Goal: Task Accomplishment & Management: Use online tool/utility

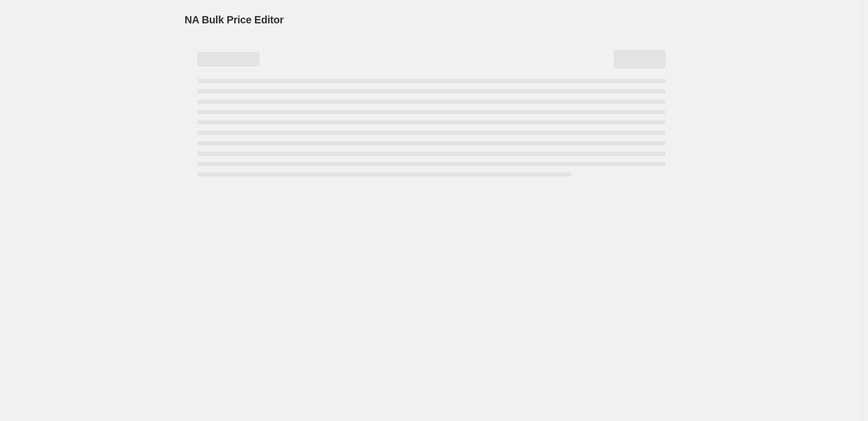
click at [147, 217] on div "NA Bulk Price Editor. This page is ready NA Bulk Price Editor" at bounding box center [431, 210] width 862 height 421
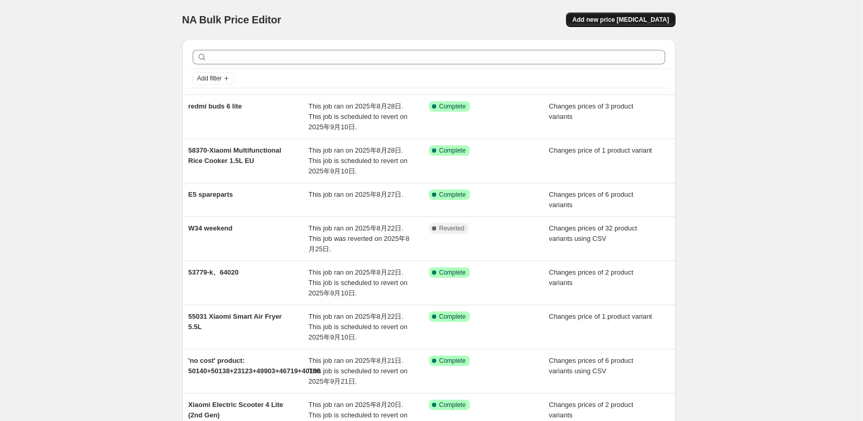
click at [619, 23] on span "Add new price [MEDICAL_DATA]" at bounding box center [620, 20] width 97 height 8
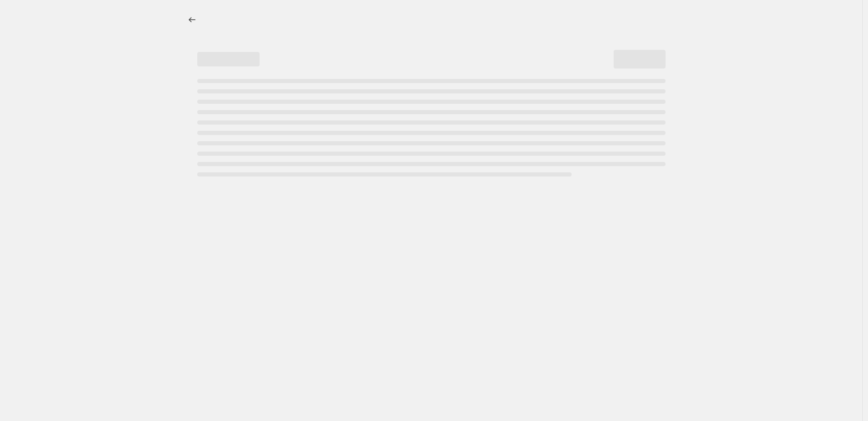
click at [477, 159] on div "Page loading" at bounding box center [431, 128] width 468 height 98
click at [437, 194] on div at bounding box center [431, 210] width 862 height 421
click at [485, 38] on div at bounding box center [431, 19] width 493 height 39
click at [195, 19] on icon "Price change jobs" at bounding box center [192, 20] width 10 height 10
click at [137, 186] on div "NA Bulk Price Editor. This page is ready NA Bulk Price Editor" at bounding box center [431, 210] width 862 height 421
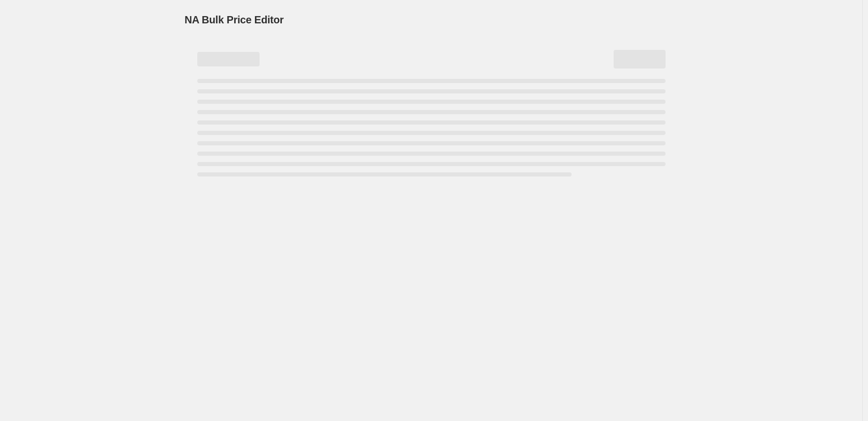
click at [77, 261] on div "NA Bulk Price Editor. This page is ready NA Bulk Price Editor" at bounding box center [431, 210] width 862 height 421
click at [512, 215] on div "NA Bulk Price Editor. This page is ready NA Bulk Price Editor" at bounding box center [431, 210] width 862 height 421
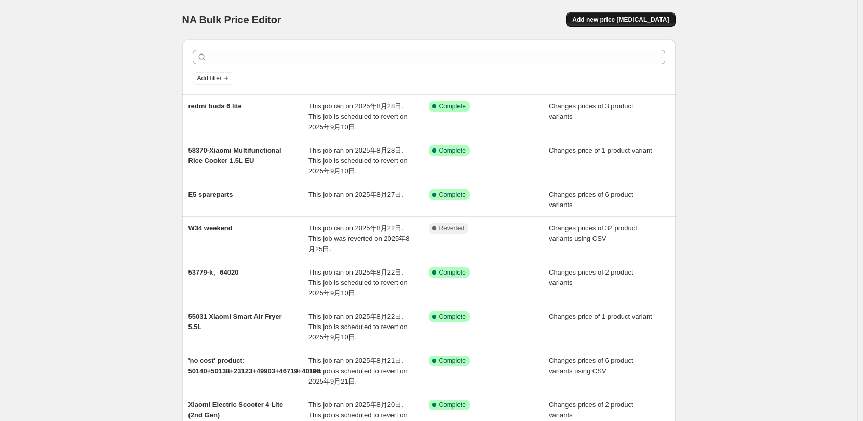
click at [606, 22] on span "Add new price [MEDICAL_DATA]" at bounding box center [620, 20] width 97 height 8
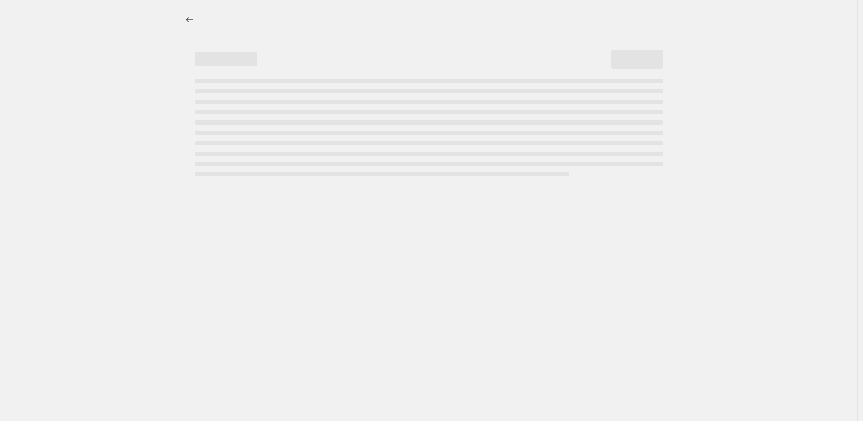
select select "percentage"
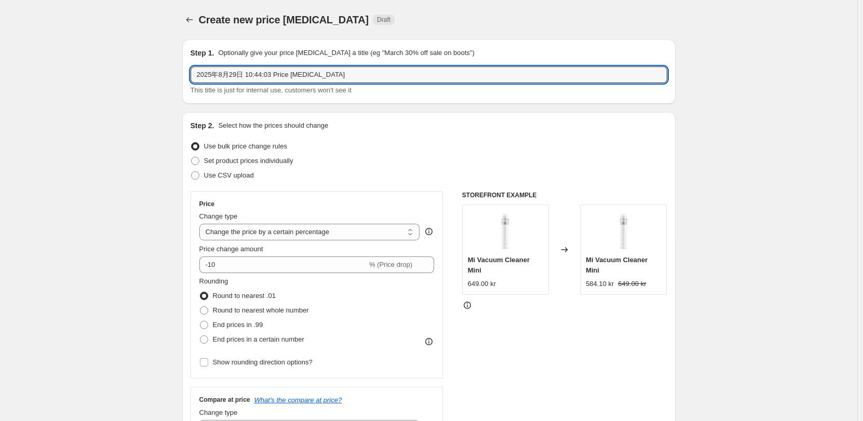
drag, startPoint x: 315, startPoint y: 77, endPoint x: 22, endPoint y: 78, distance: 292.9
paste input "Mi Smart Speaker"
type input "29432 Mi Smart Speaker"
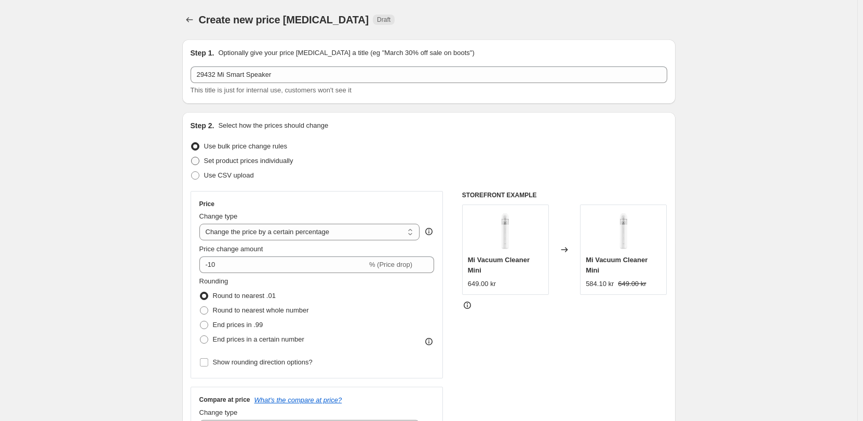
click at [276, 157] on span "Set product prices individually" at bounding box center [248, 161] width 89 height 8
click at [192, 157] on input "Set product prices individually" at bounding box center [191, 157] width 1 height 1
radio input "true"
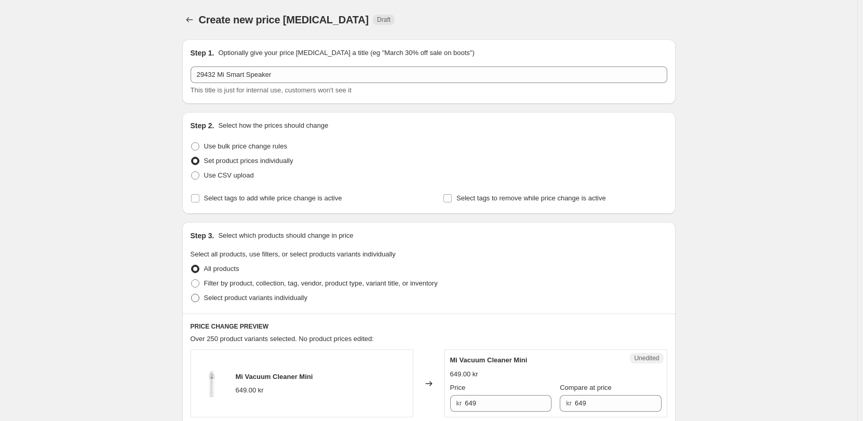
click at [231, 299] on span "Select product variants individually" at bounding box center [255, 298] width 103 height 8
click at [192, 294] on input "Select product variants individually" at bounding box center [191, 294] width 1 height 1
radio input "true"
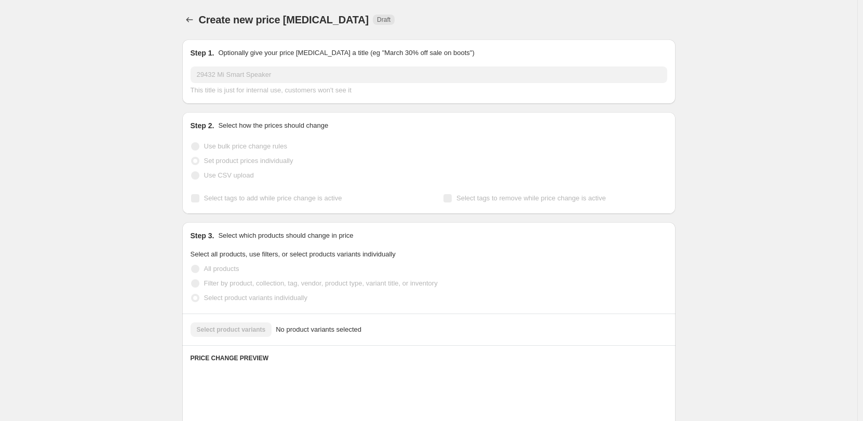
scroll to position [52, 0]
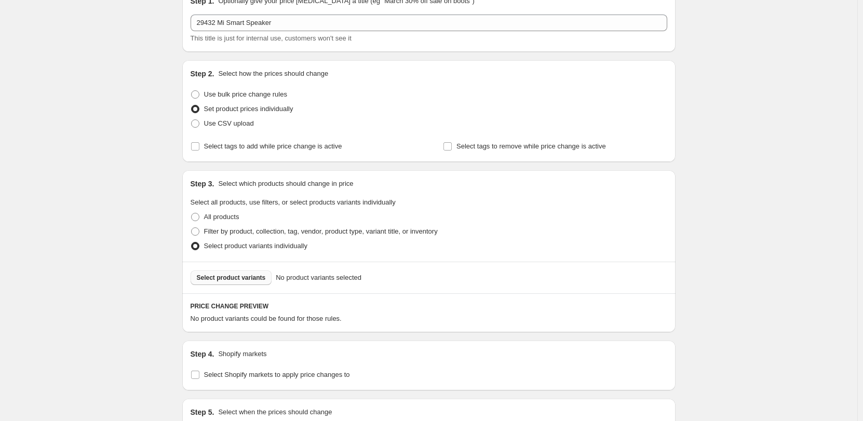
click at [253, 280] on span "Select product variants" at bounding box center [231, 278] width 69 height 8
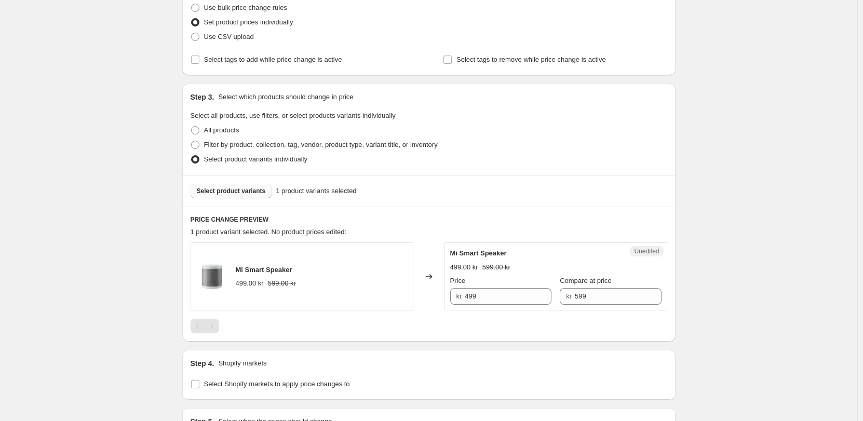
scroll to position [208, 0]
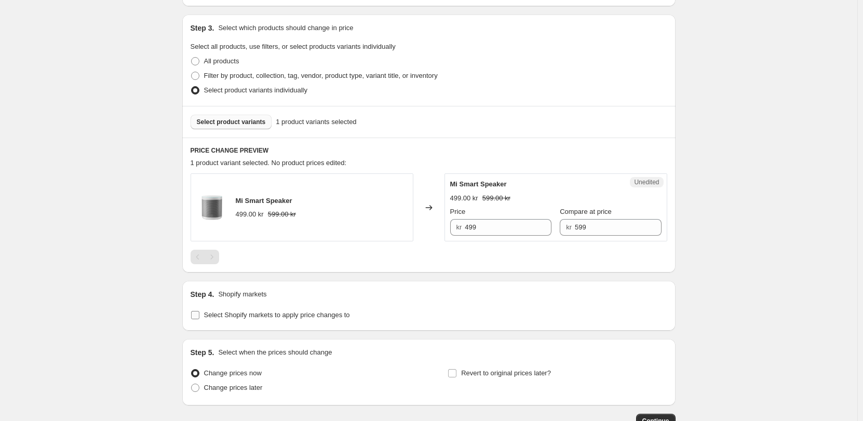
click at [240, 316] on span "Select Shopify markets to apply price changes to" at bounding box center [277, 315] width 146 height 8
click at [199, 316] on input "Select Shopify markets to apply price changes to" at bounding box center [195, 315] width 8 height 8
checkbox input "true"
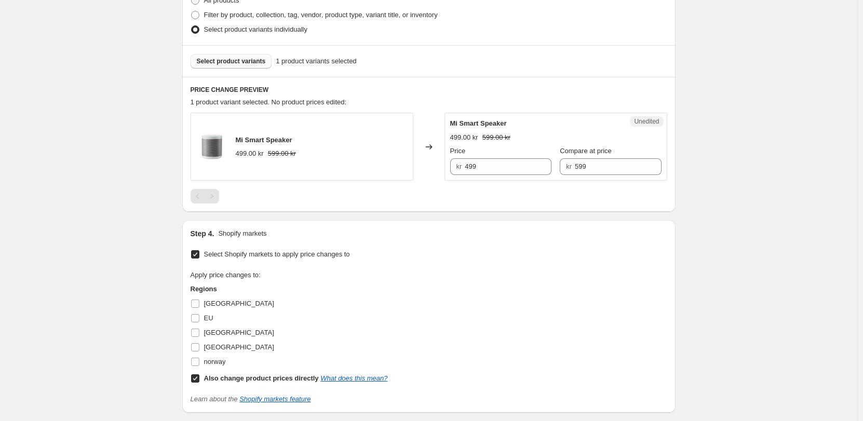
scroll to position [363, 0]
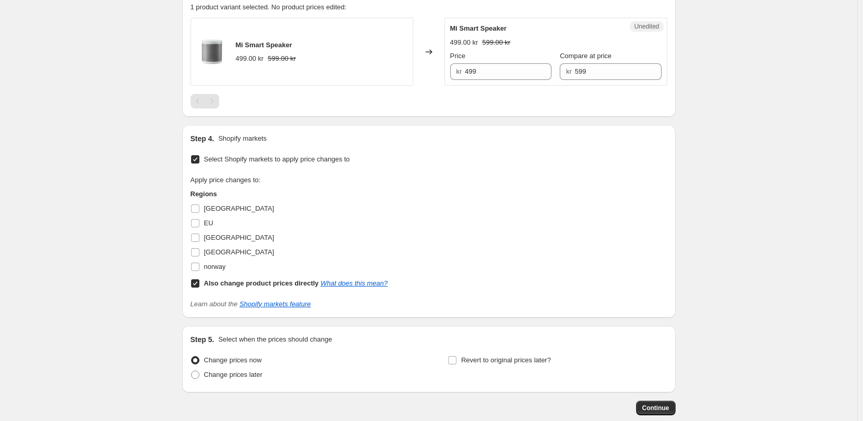
drag, startPoint x: 227, startPoint y: 215, endPoint x: 227, endPoint y: 209, distance: 6.8
click at [227, 214] on label "[GEOGRAPHIC_DATA]" at bounding box center [233, 208] width 84 height 15
click at [199, 213] on input "[GEOGRAPHIC_DATA]" at bounding box center [195, 209] width 8 height 8
checkbox input "true"
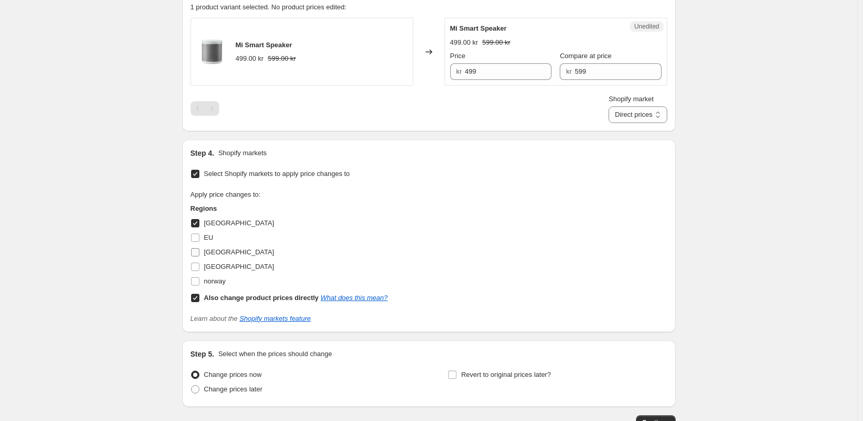
click at [222, 249] on span "[GEOGRAPHIC_DATA]" at bounding box center [239, 252] width 70 height 8
click at [199, 249] on input "[GEOGRAPHIC_DATA]" at bounding box center [195, 252] width 8 height 8
checkbox input "true"
click at [222, 267] on span "[GEOGRAPHIC_DATA]" at bounding box center [239, 267] width 70 height 8
click at [199, 267] on input "[GEOGRAPHIC_DATA]" at bounding box center [195, 267] width 8 height 8
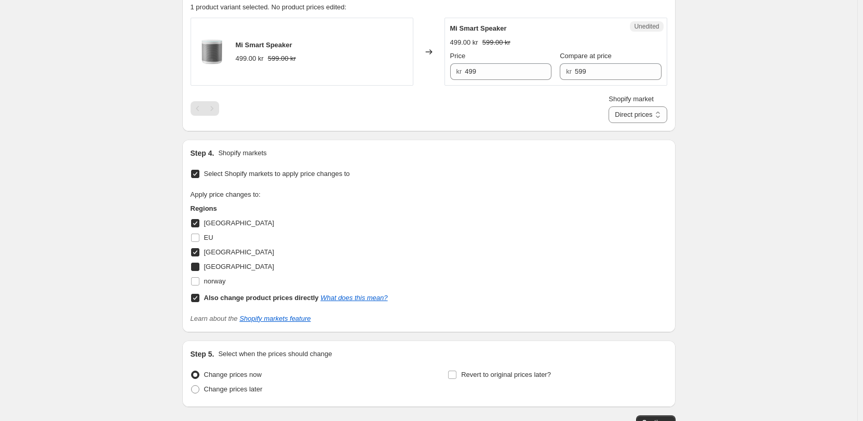
checkbox input "true"
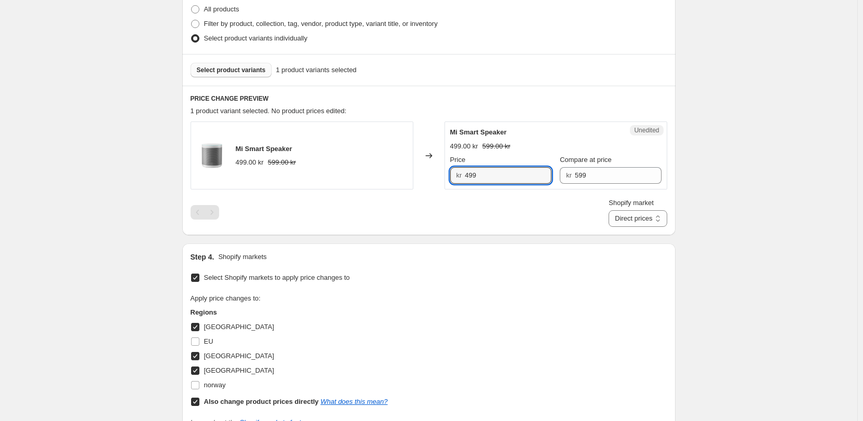
drag, startPoint x: 519, startPoint y: 179, endPoint x: 423, endPoint y: 179, distance: 95.5
click at [423, 179] on div "Mi Smart Speaker 499.00 kr 599.00 kr Changed to Unedited Mi Smart Speaker 499.0…" at bounding box center [429, 156] width 477 height 68
type input "599"
click at [615, 179] on input "599" at bounding box center [618, 175] width 87 height 17
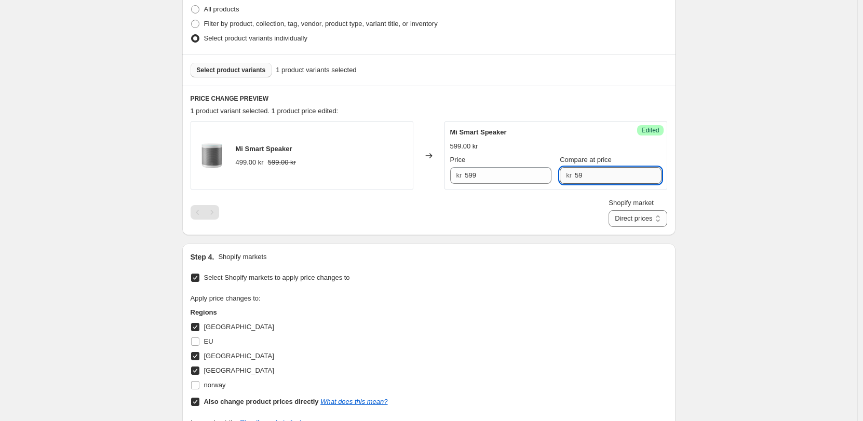
type input "5"
click at [592, 206] on div "Shopify market Direct prices [GEOGRAPHIC_DATA] [GEOGRAPHIC_DATA] [GEOGRAPHIC_DA…" at bounding box center [429, 212] width 477 height 29
drag, startPoint x: 631, startPoint y: 221, endPoint x: 630, endPoint y: 226, distance: 5.4
click at [631, 221] on select "Direct prices [GEOGRAPHIC_DATA] [GEOGRAPHIC_DATA] [GEOGRAPHIC_DATA]" at bounding box center [638, 218] width 58 height 17
select select "855048421"
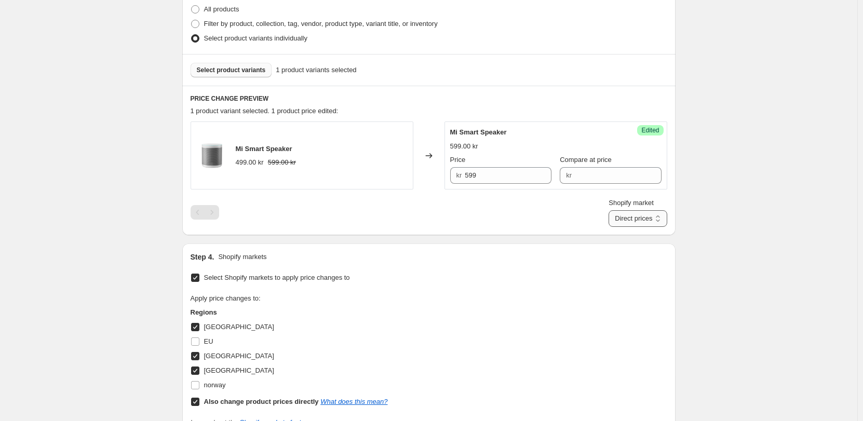
click at [620, 227] on select "Direct prices [GEOGRAPHIC_DATA] [GEOGRAPHIC_DATA] [GEOGRAPHIC_DATA]" at bounding box center [638, 218] width 58 height 17
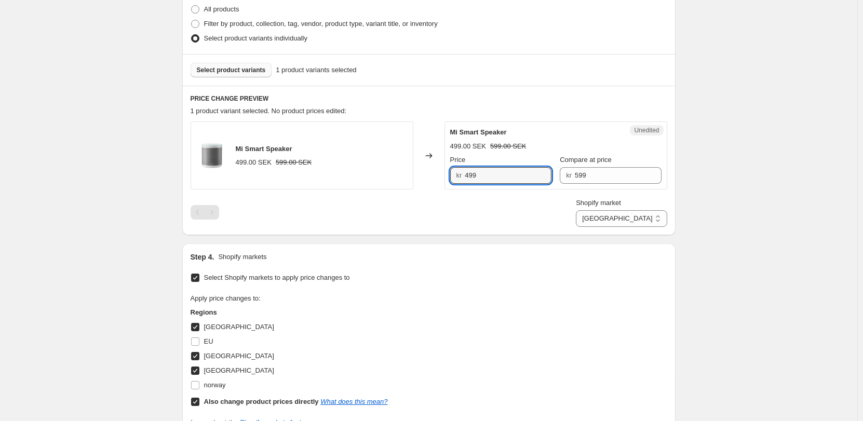
drag, startPoint x: 510, startPoint y: 173, endPoint x: 336, endPoint y: 191, distance: 174.8
click at [336, 191] on div "Mi Smart Speaker 499.00 SEK 599.00 SEK Changed to Unedited Mi Smart Speaker 499…" at bounding box center [429, 174] width 477 height 105
type input "599"
click at [490, 215] on div "Shopify market Direct prices [GEOGRAPHIC_DATA] [GEOGRAPHIC_DATA] [GEOGRAPHIC_DA…" at bounding box center [429, 212] width 477 height 29
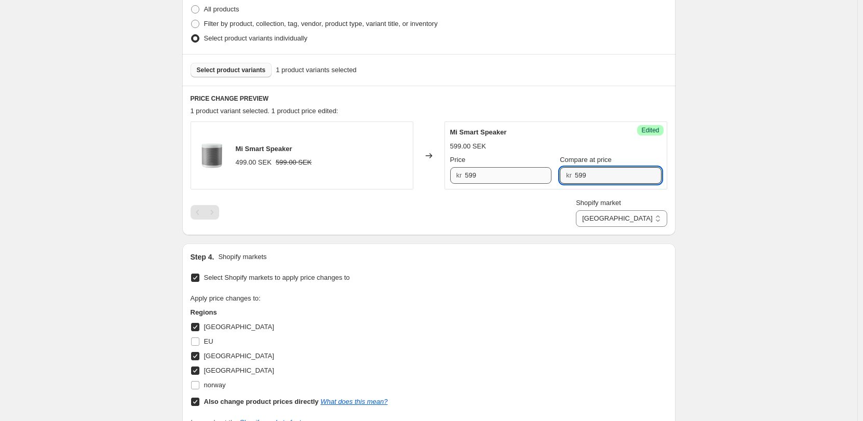
drag, startPoint x: 599, startPoint y: 182, endPoint x: 526, endPoint y: 178, distance: 72.8
click at [526, 178] on div "Price kr 599 Compare at price kr 599" at bounding box center [555, 169] width 211 height 29
click at [542, 208] on div "Shopify market Direct prices [GEOGRAPHIC_DATA] [GEOGRAPHIC_DATA] [GEOGRAPHIC_DA…" at bounding box center [429, 212] width 477 height 29
click at [637, 218] on select "Direct prices [GEOGRAPHIC_DATA] [GEOGRAPHIC_DATA] [GEOGRAPHIC_DATA]" at bounding box center [621, 218] width 91 height 17
select select "13296369893"
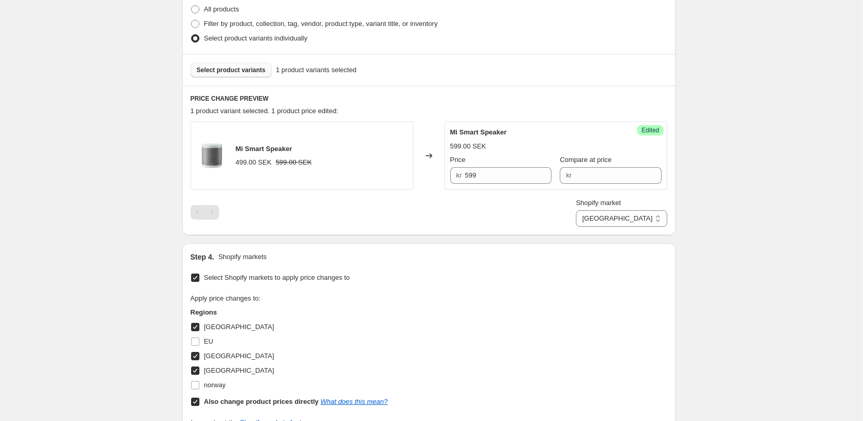
click at [619, 227] on select "Direct prices [GEOGRAPHIC_DATA] [GEOGRAPHIC_DATA] [GEOGRAPHIC_DATA]" at bounding box center [621, 218] width 91 height 17
drag, startPoint x: 497, startPoint y: 175, endPoint x: 335, endPoint y: 175, distance: 161.5
click at [336, 175] on div "Mi Smart Speaker 319.00 DKK 379.00 DKK Changed to Unedited Mi Smart Speaker 319…" at bounding box center [429, 156] width 477 height 68
type input "369"
drag, startPoint x: 555, startPoint y: 171, endPoint x: 532, endPoint y: 171, distance: 22.8
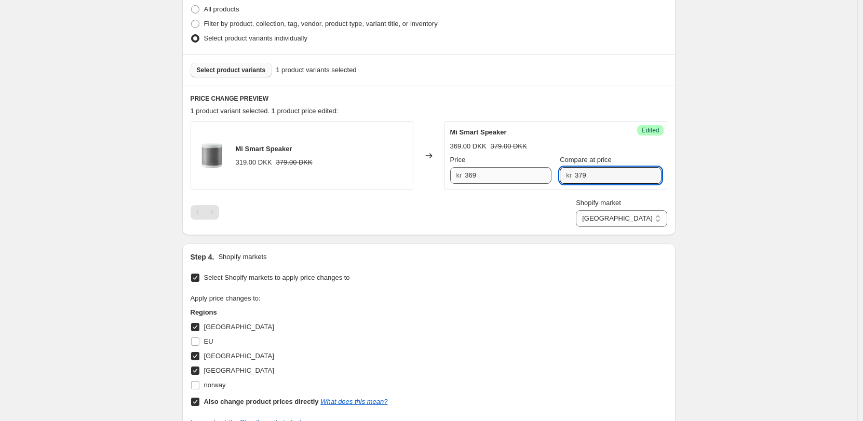
click at [532, 171] on div "Price kr 369 Compare at price kr 379" at bounding box center [555, 169] width 211 height 29
drag, startPoint x: 664, startPoint y: 225, endPoint x: 658, endPoint y: 225, distance: 6.2
click at [663, 225] on select "Direct prices [GEOGRAPHIC_DATA] [GEOGRAPHIC_DATA] [GEOGRAPHIC_DATA]" at bounding box center [621, 218] width 91 height 17
select select "55491821903"
click at [620, 227] on select "Direct prices [GEOGRAPHIC_DATA] [GEOGRAPHIC_DATA] [GEOGRAPHIC_DATA]" at bounding box center [621, 218] width 91 height 17
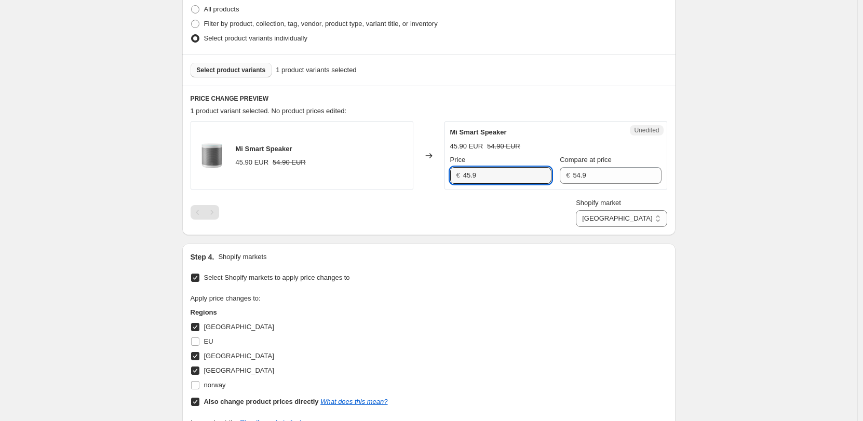
drag, startPoint x: 429, startPoint y: 174, endPoint x: 411, endPoint y: 176, distance: 18.8
click at [411, 176] on div "Mi Smart Speaker 45.90 EUR 54.90 EUR Changed to Unedited Mi Smart Speaker 45.90…" at bounding box center [429, 156] width 477 height 68
type input "49.9"
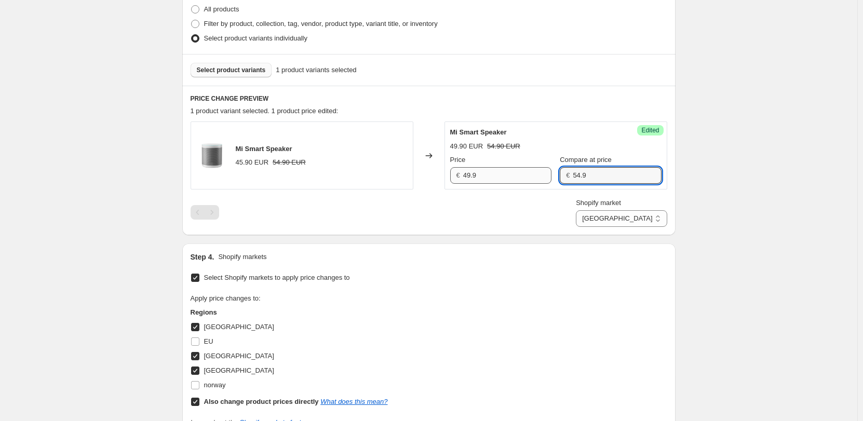
drag, startPoint x: 596, startPoint y: 177, endPoint x: 518, endPoint y: 169, distance: 78.3
click at [519, 169] on div "Price € 49.9 Compare at price € 54.9" at bounding box center [555, 169] width 211 height 29
click at [536, 223] on div "Shopify market Direct prices [GEOGRAPHIC_DATA] [GEOGRAPHIC_DATA] [GEOGRAPHIC_DA…" at bounding box center [429, 212] width 477 height 29
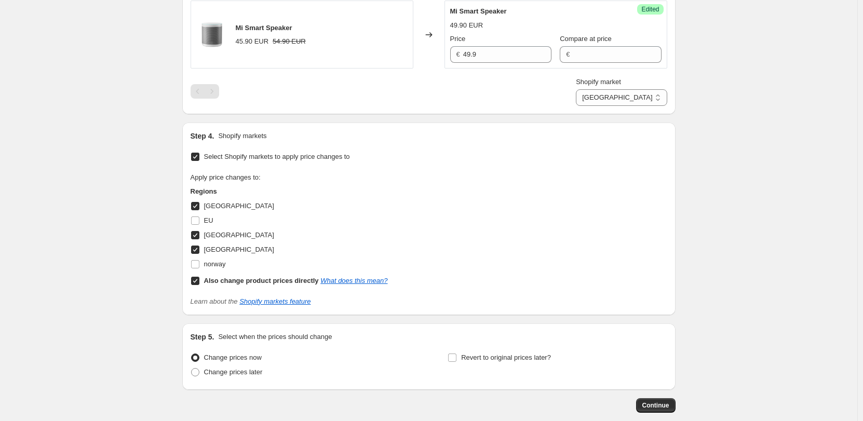
scroll to position [415, 0]
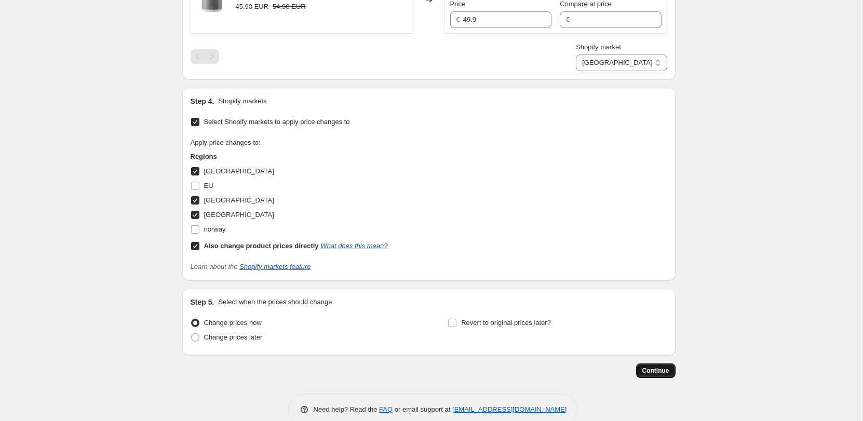
click at [650, 372] on span "Continue" at bounding box center [655, 371] width 27 height 8
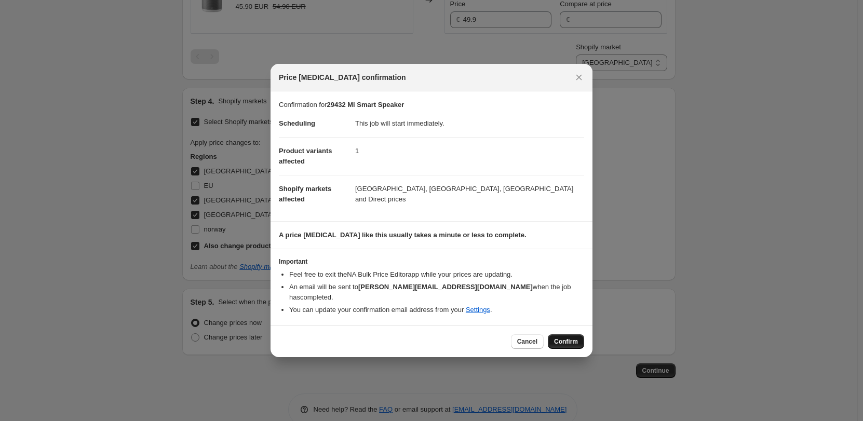
click at [568, 338] on span "Confirm" at bounding box center [566, 342] width 24 height 8
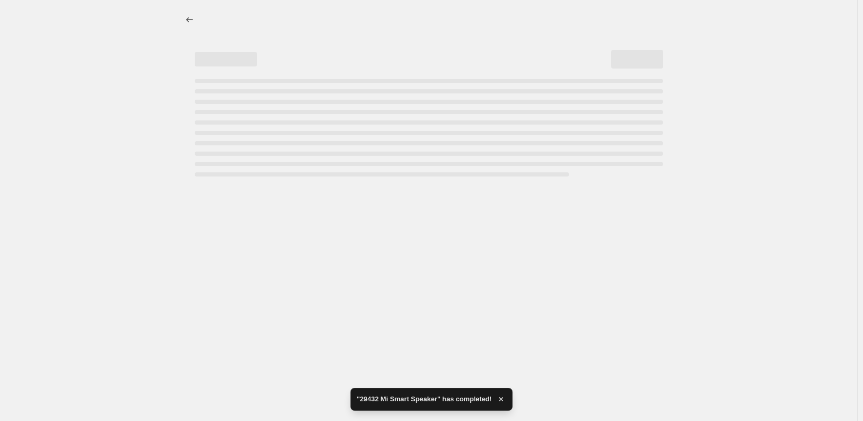
select select "55491821903"
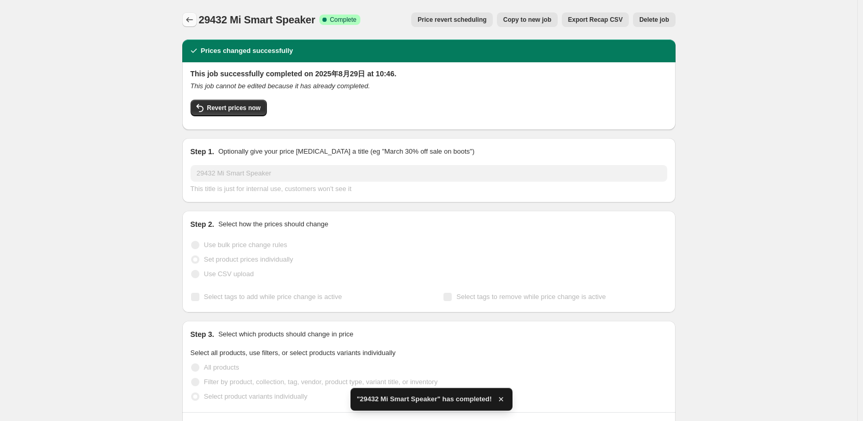
click at [195, 21] on icon "Price change jobs" at bounding box center [189, 20] width 10 height 10
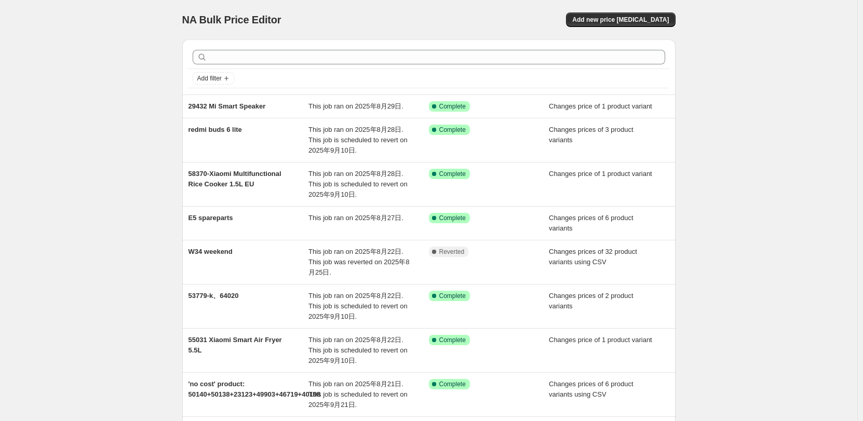
drag, startPoint x: 50, startPoint y: 254, endPoint x: 55, endPoint y: 252, distance: 5.6
click at [50, 254] on div "NA Bulk Price Editor. This page is ready NA Bulk Price Editor Add new price [ME…" at bounding box center [428, 304] width 857 height 608
